Goal: Task Accomplishment & Management: Use online tool/utility

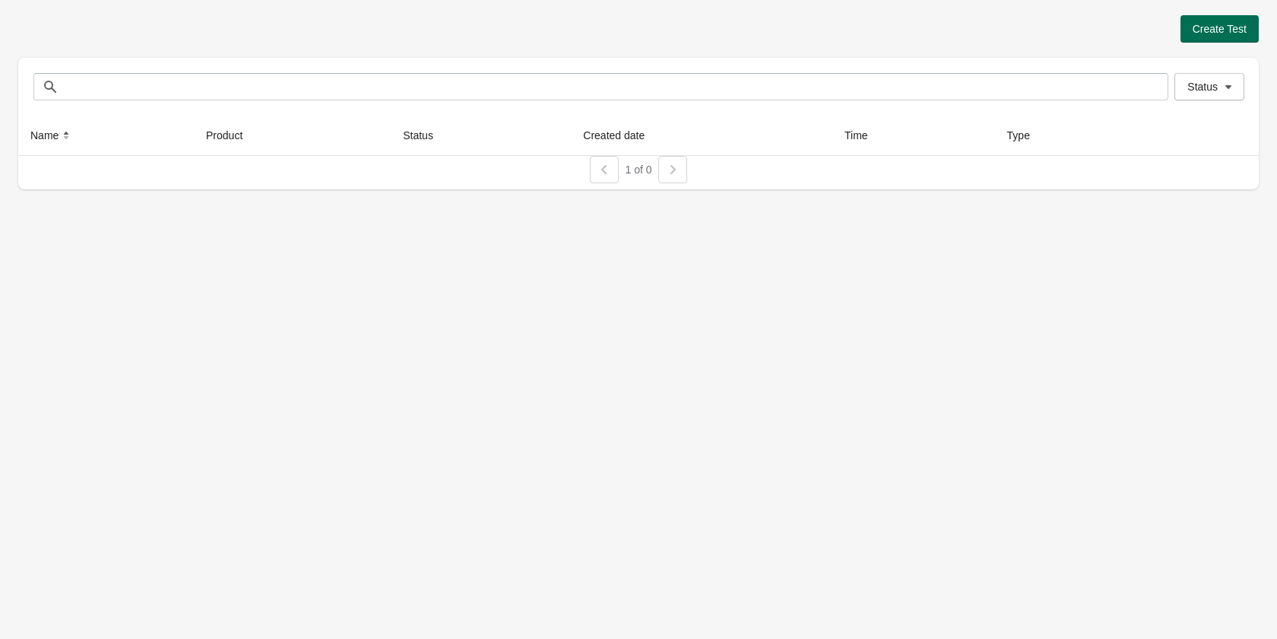
click at [1225, 21] on button "Create Test" at bounding box center [1220, 28] width 78 height 27
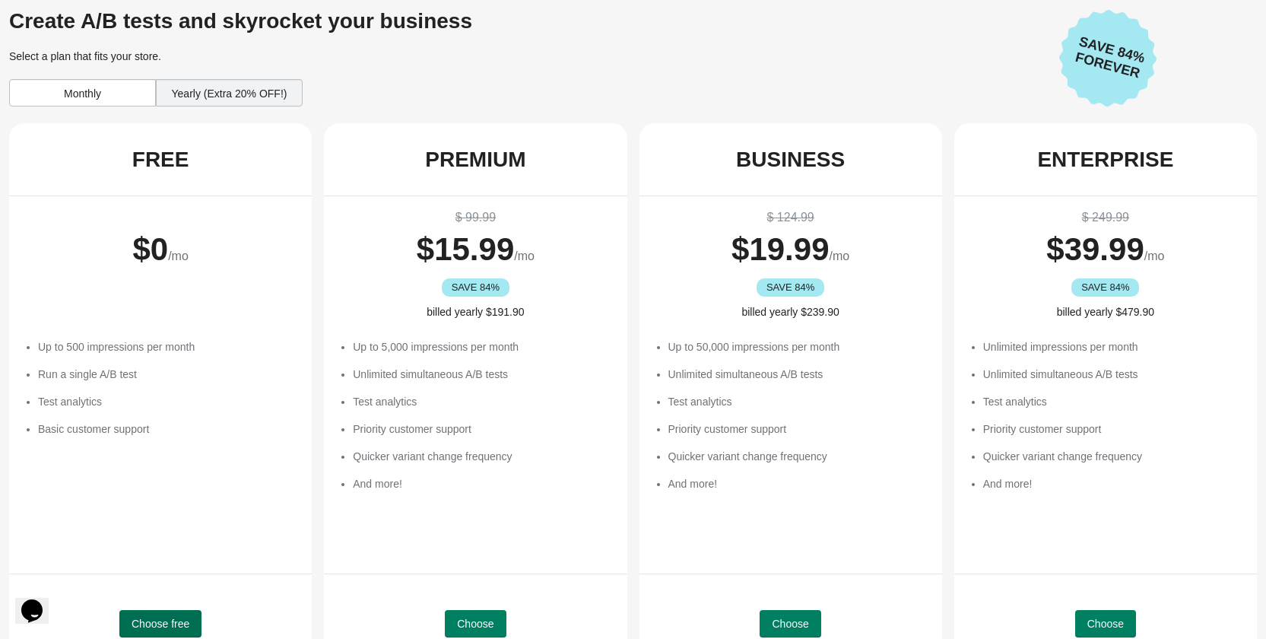
click at [181, 618] on span "Choose free" at bounding box center [161, 623] width 58 height 12
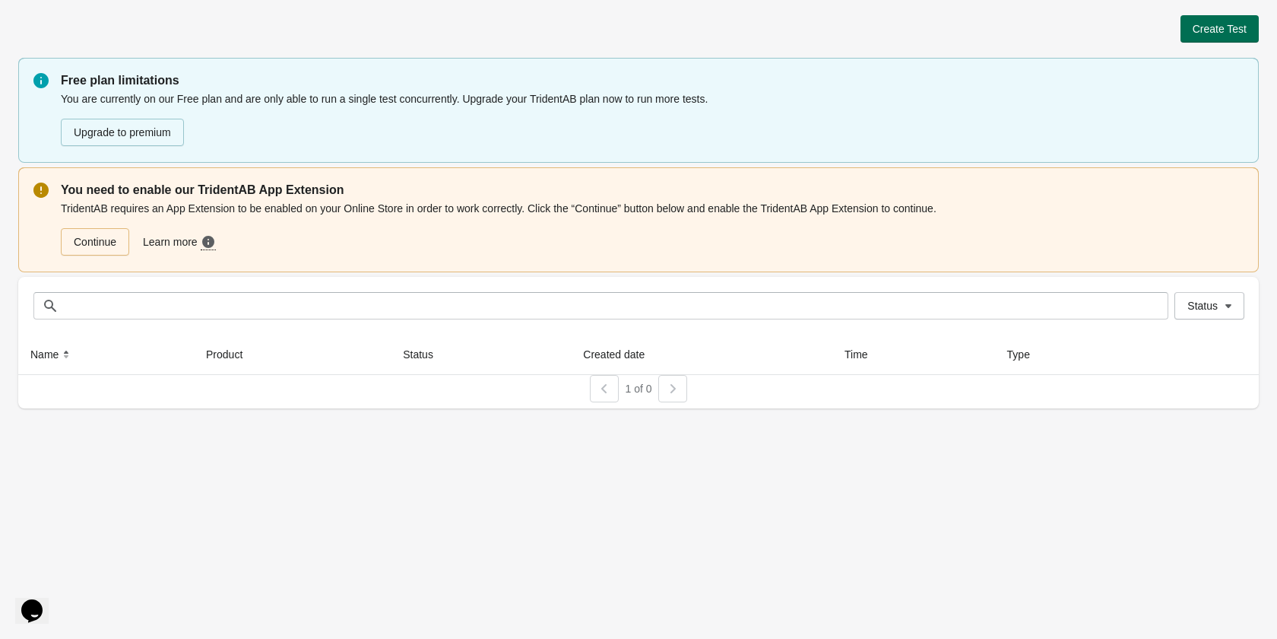
click at [1208, 35] on span "Create Test" at bounding box center [1220, 29] width 54 height 12
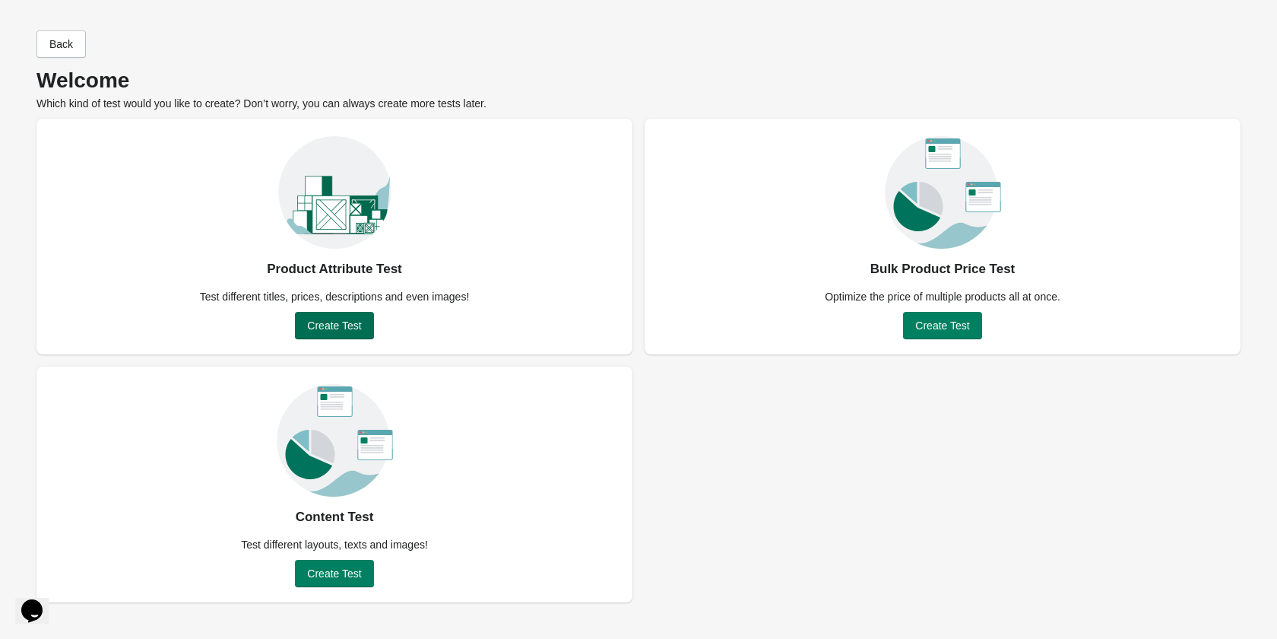
click at [356, 336] on button "Create Test" at bounding box center [334, 325] width 78 height 27
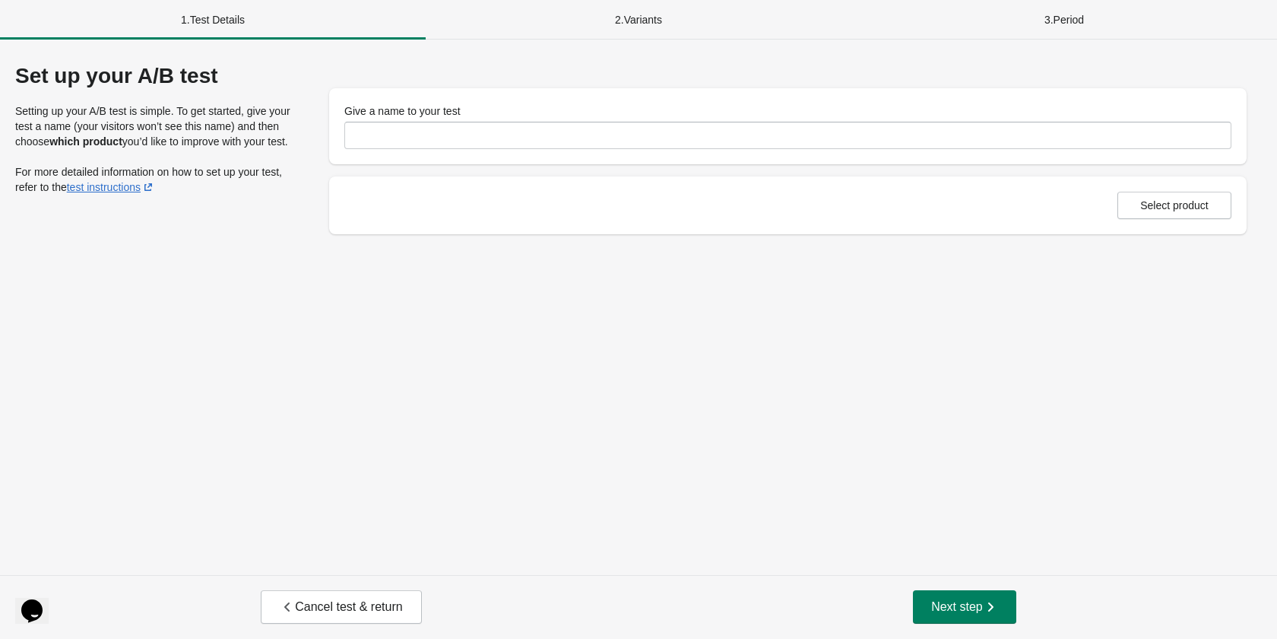
click at [395, 149] on div "Give a name to your test" at bounding box center [788, 126] width 918 height 76
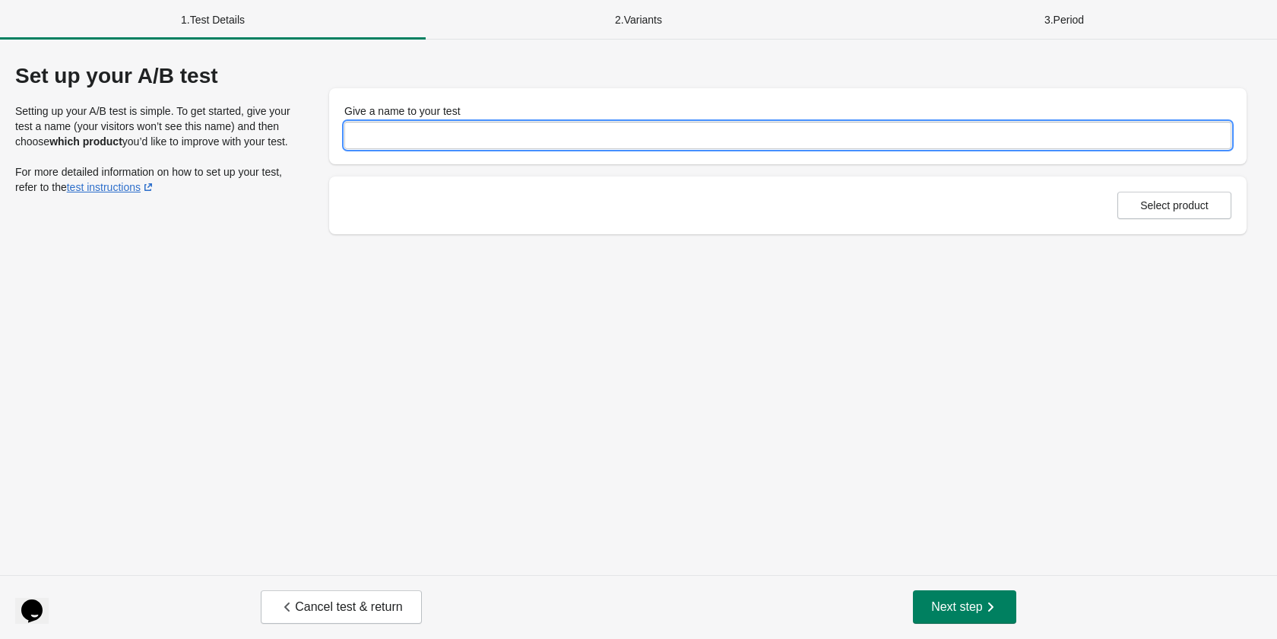
click at [412, 137] on input "Give a name to your test" at bounding box center [787, 135] width 887 height 27
click at [773, 142] on input "**********" at bounding box center [787, 135] width 887 height 27
type input "**********"
click at [1186, 219] on div "Select product" at bounding box center [788, 205] width 918 height 58
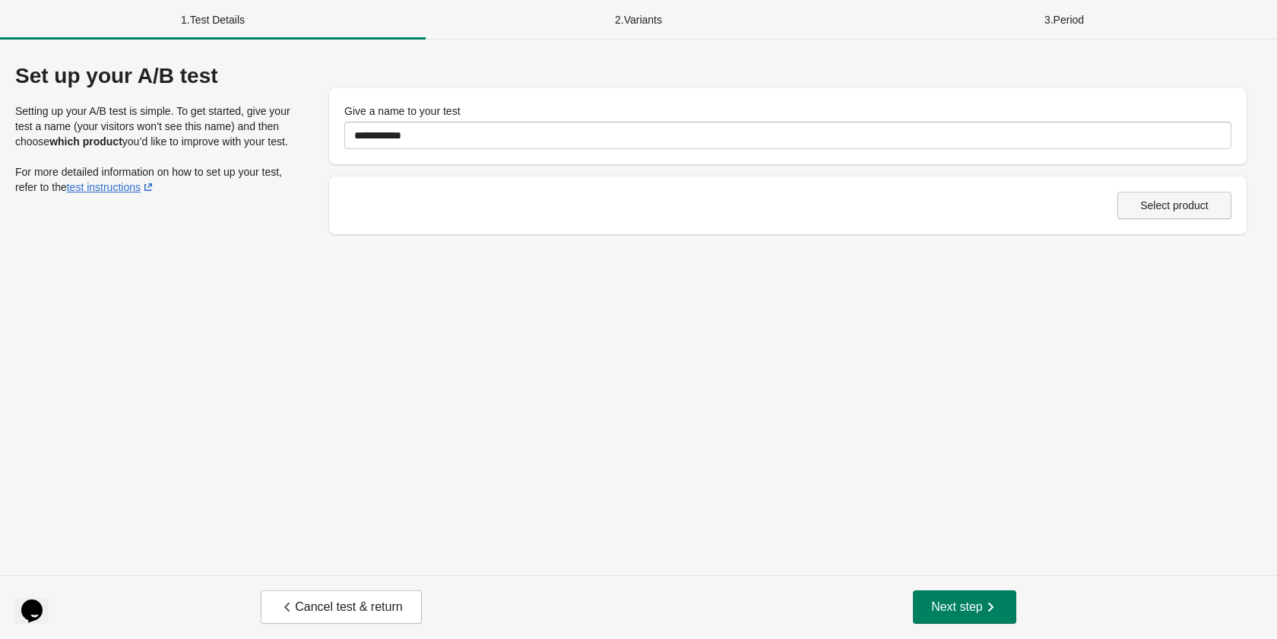
click at [1178, 211] on span "Select product" at bounding box center [1174, 205] width 68 height 12
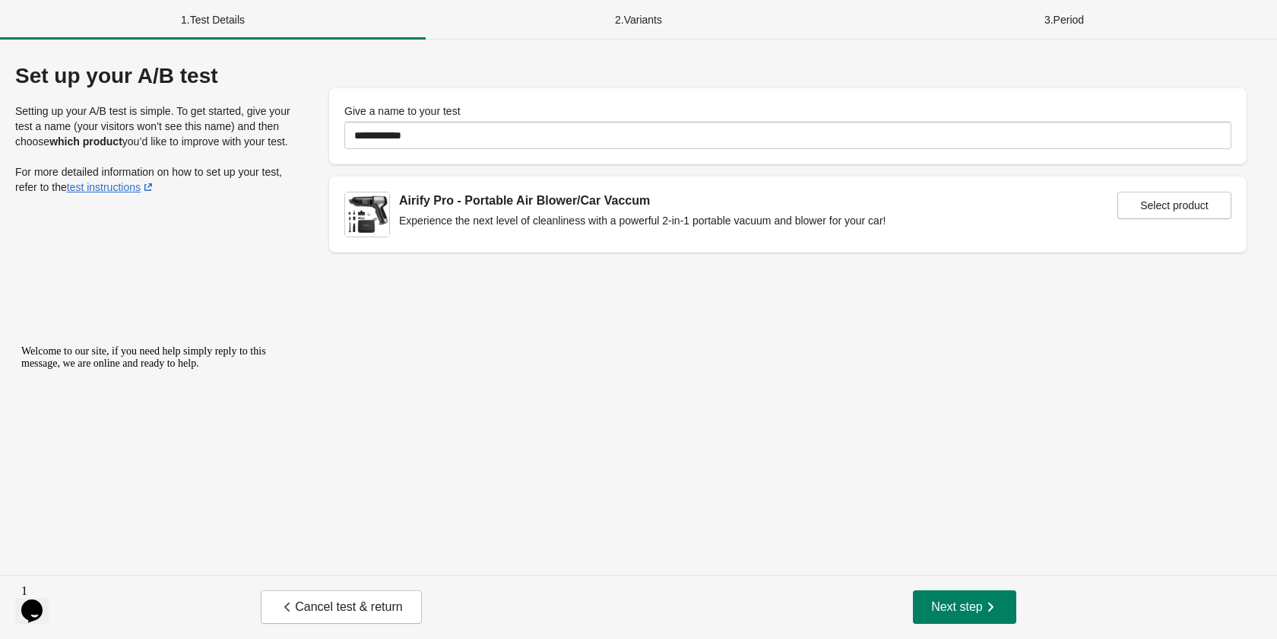
click at [984, 581] on div "Cancel test & return Next step" at bounding box center [638, 607] width 1277 height 64
click at [989, 605] on icon "button" at bounding box center [990, 606] width 15 height 15
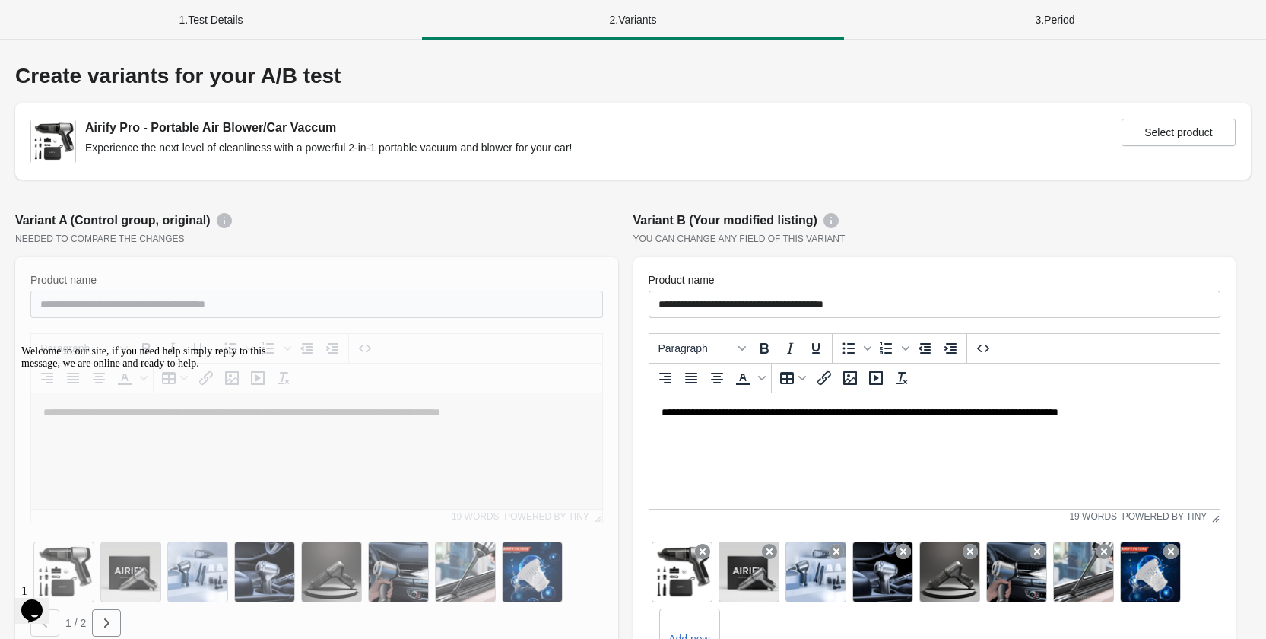
click at [185, 29] on div "1 . Test Details" at bounding box center [211, 20] width 422 height 40
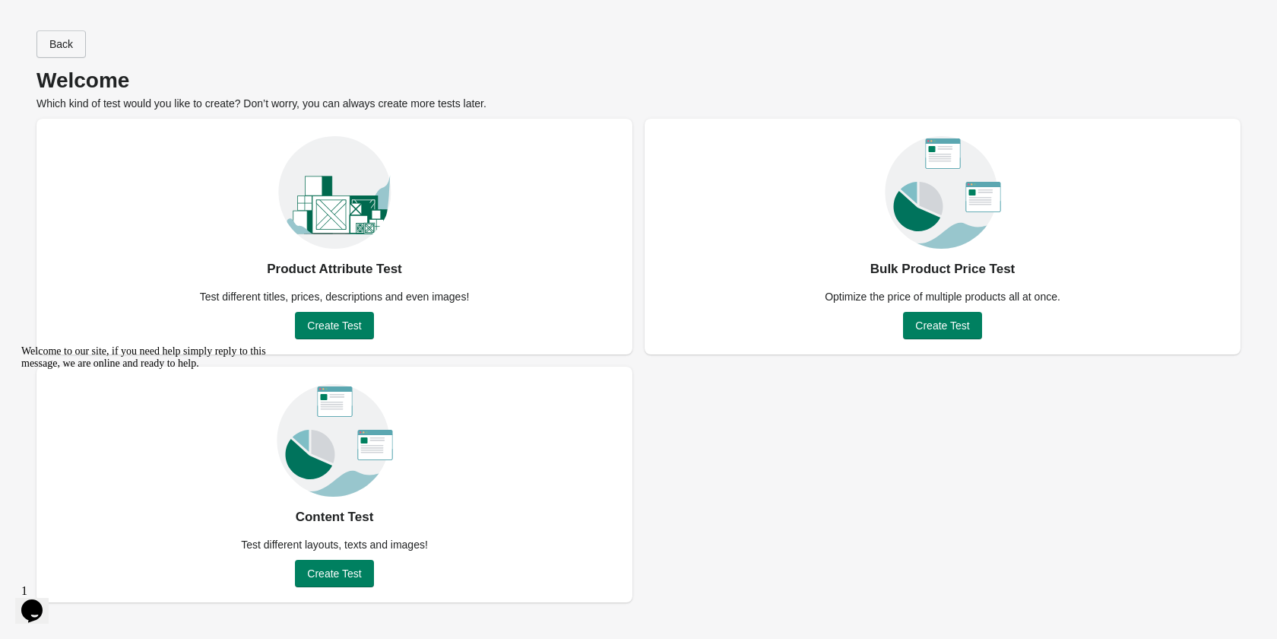
click at [59, 43] on span "Back" at bounding box center [61, 44] width 24 height 12
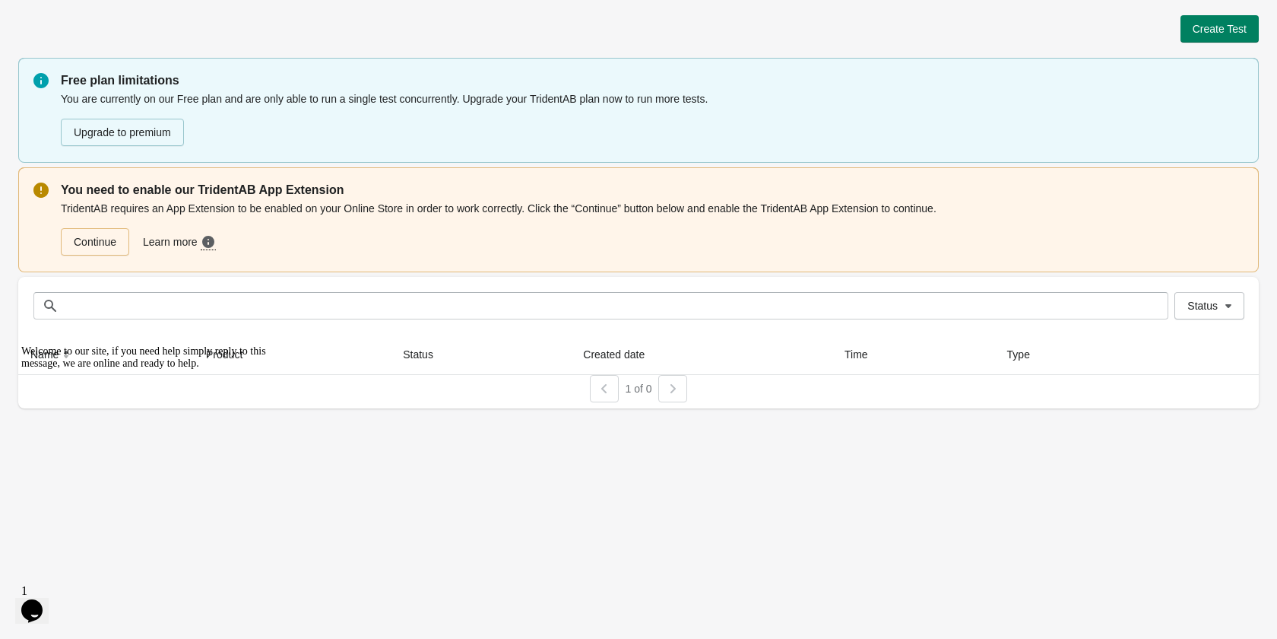
click at [286, 369] on div "Welcome to our site, if you need help simply reply to this message, we are onli…" at bounding box center [158, 357] width 274 height 24
